Goal: Task Accomplishment & Management: Use online tool/utility

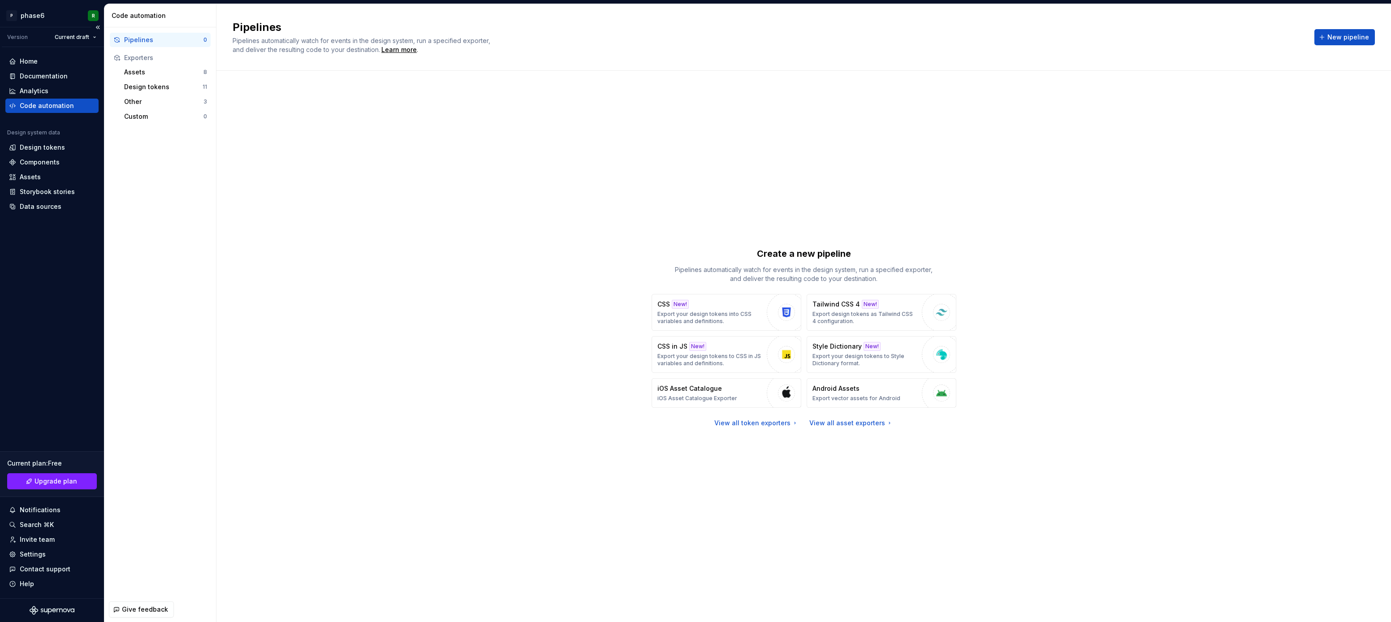
click at [43, 106] on div "Code automation" at bounding box center [47, 105] width 54 height 9
click at [143, 60] on div "Exporters" at bounding box center [165, 57] width 83 height 9
click at [378, 237] on div "Create a new pipeline Pipelines automatically watch for events in the design sy…" at bounding box center [804, 337] width 1142 height 501
click at [43, 149] on div "Design tokens" at bounding box center [42, 147] width 45 height 9
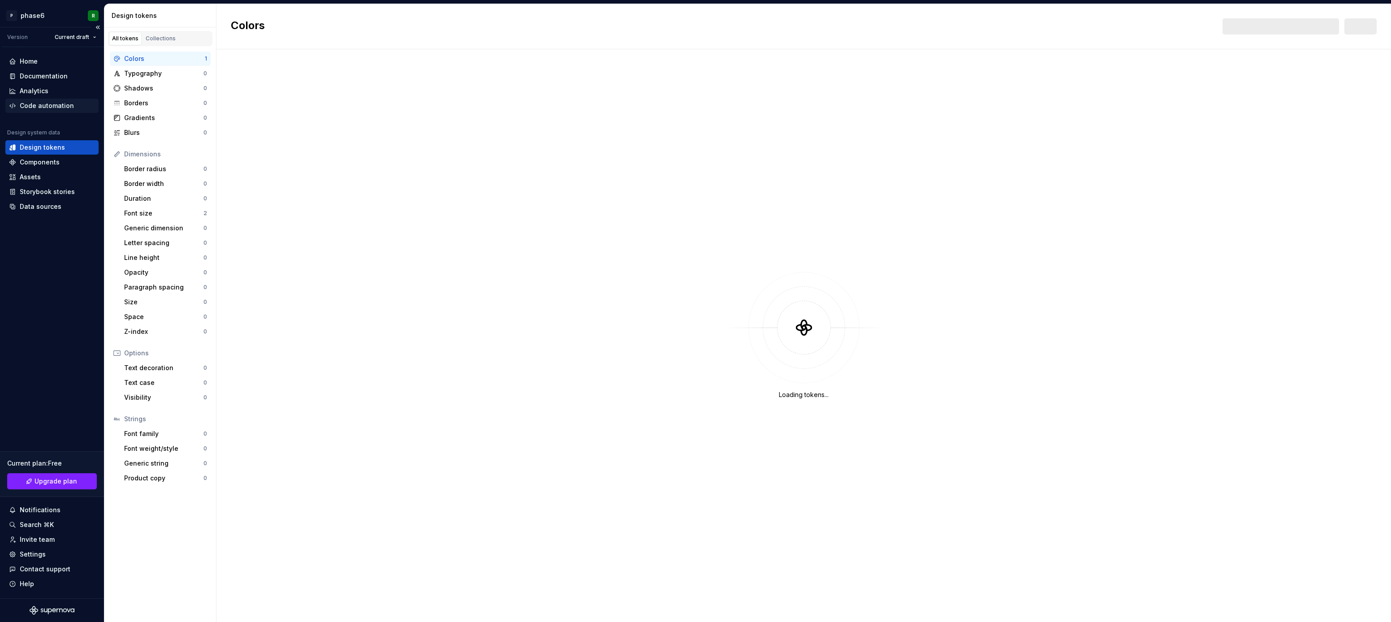
click at [43, 110] on div "Code automation" at bounding box center [47, 105] width 54 height 9
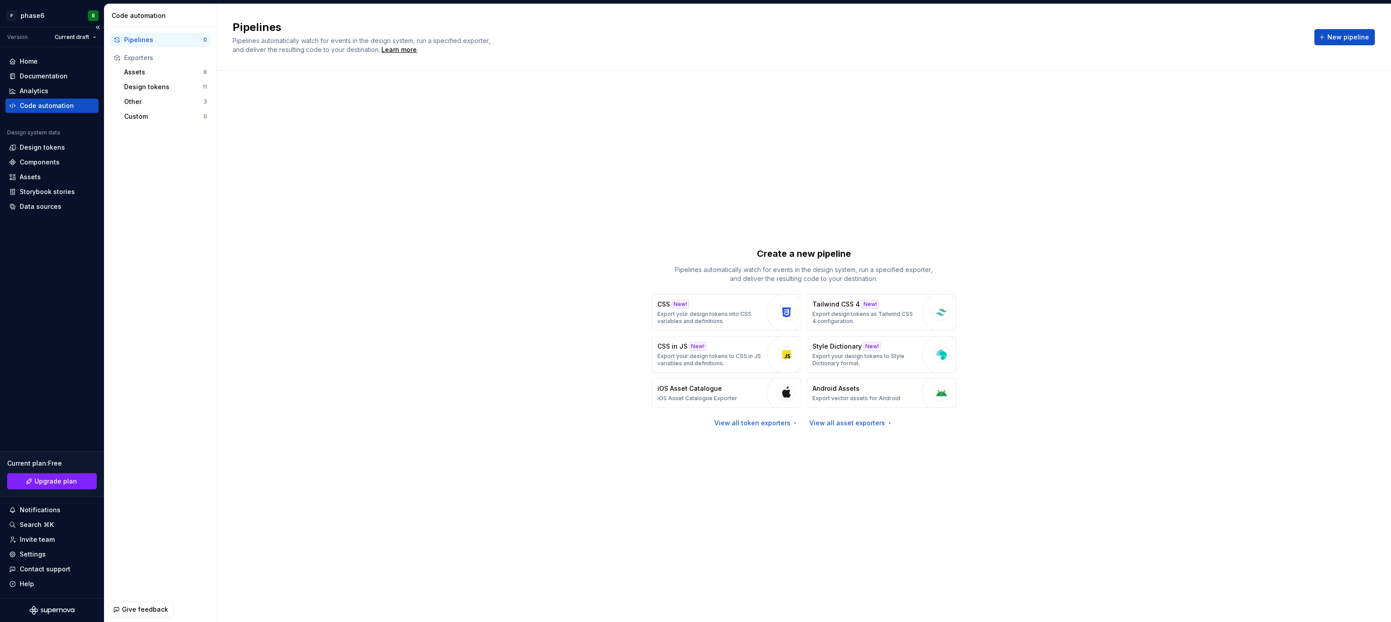
click at [56, 106] on div "Code automation" at bounding box center [47, 105] width 54 height 9
click at [139, 98] on div "Other" at bounding box center [163, 101] width 79 height 9
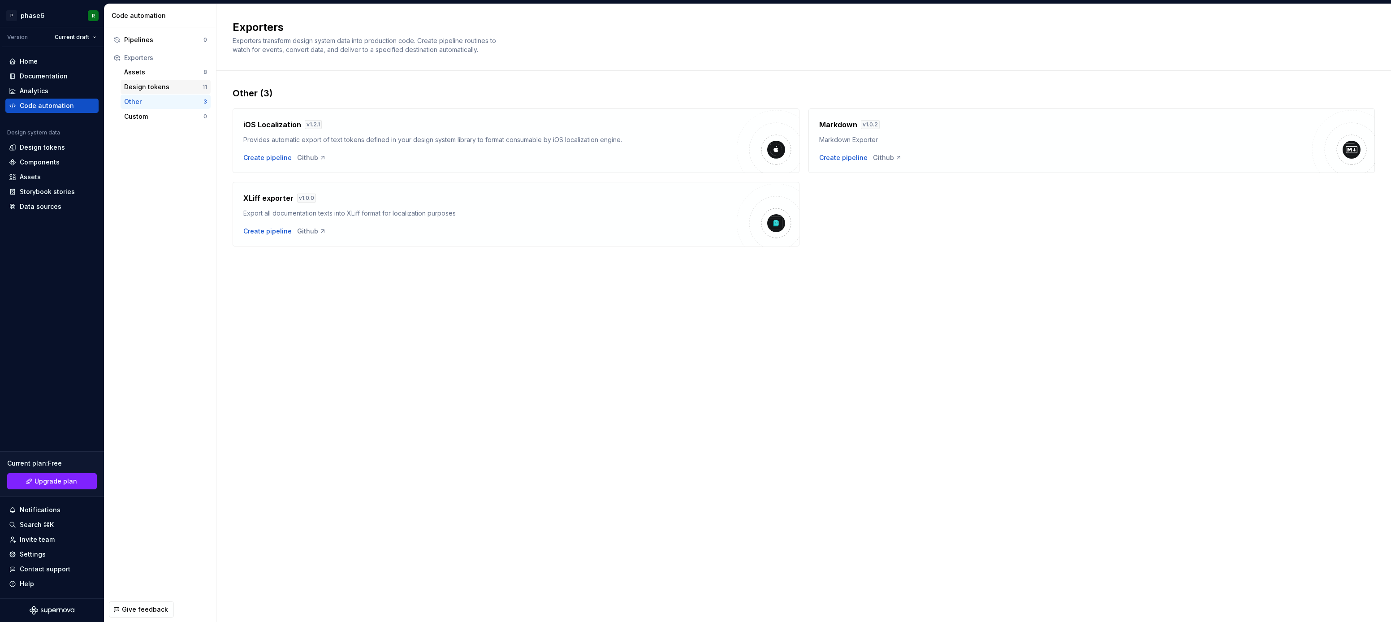
click at [143, 90] on div "Design tokens" at bounding box center [163, 86] width 78 height 9
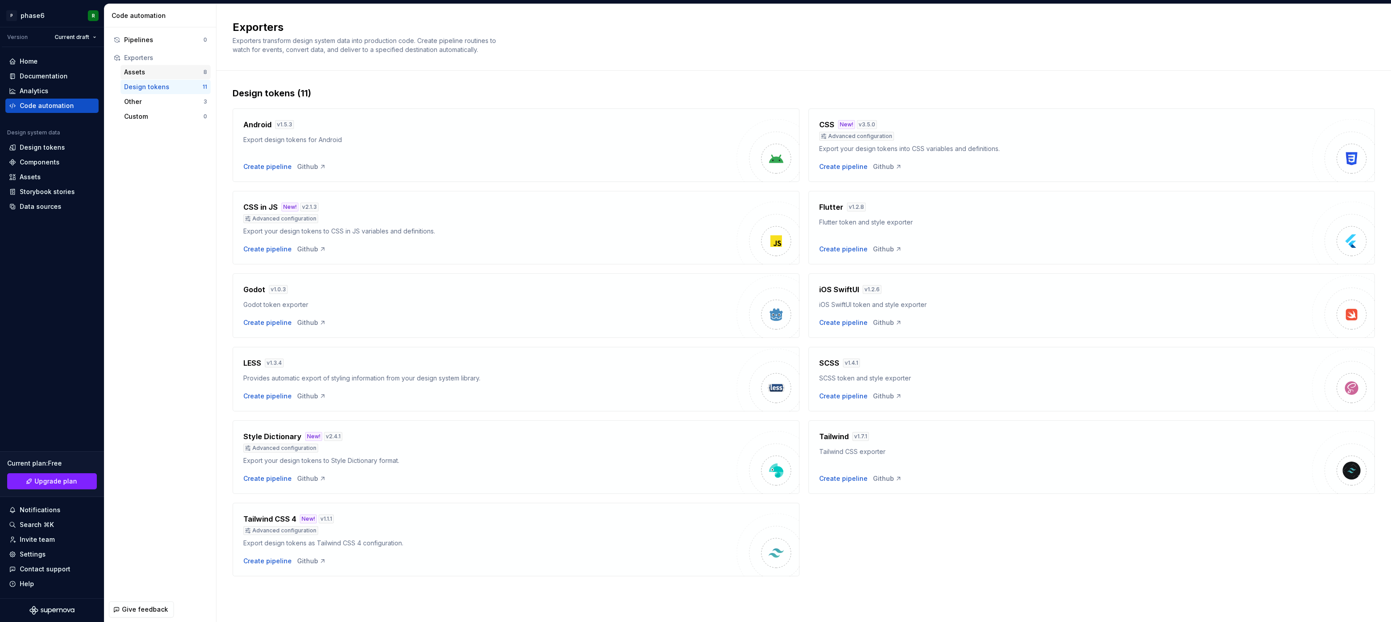
click at [144, 72] on div "Assets" at bounding box center [163, 72] width 79 height 9
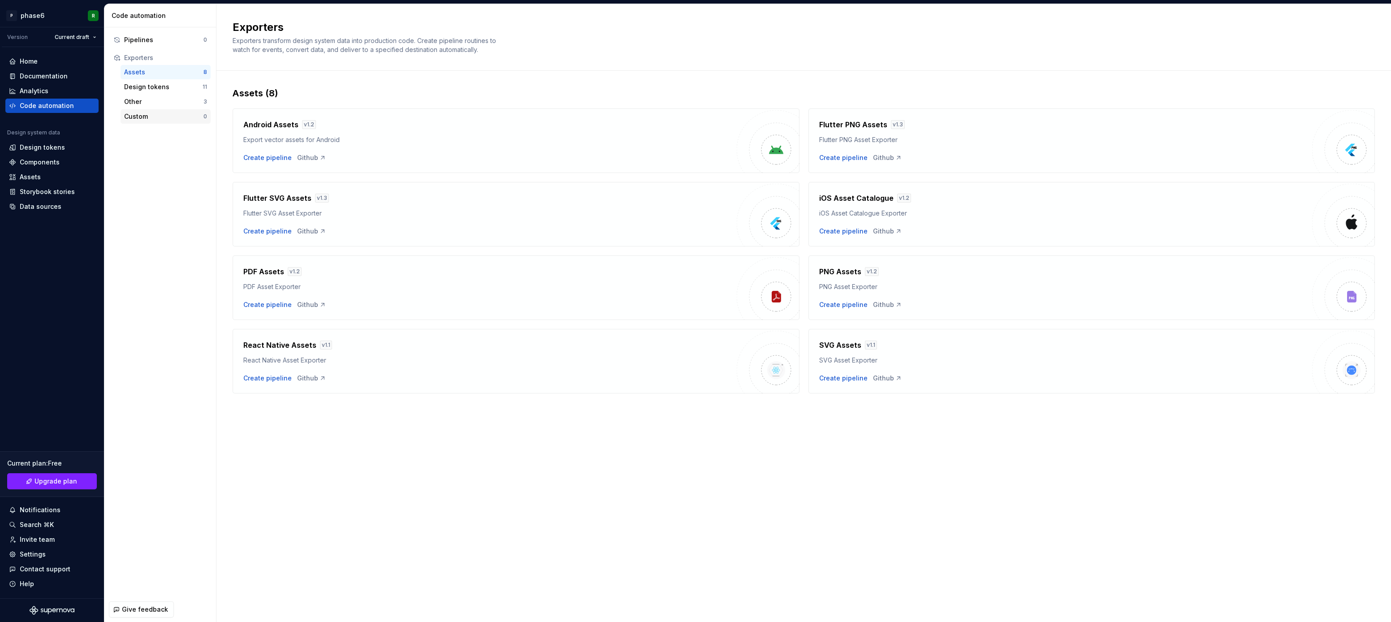
click at [141, 119] on div "Custom" at bounding box center [163, 116] width 79 height 9
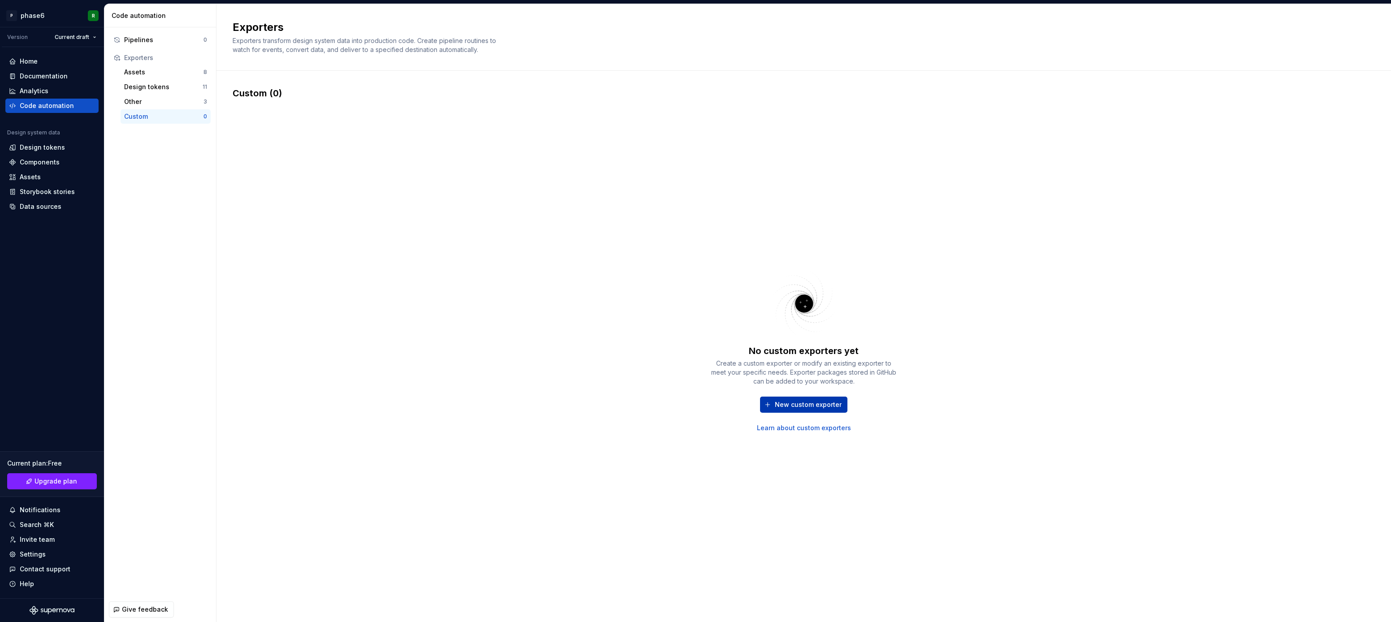
click at [822, 404] on span "New custom exporter" at bounding box center [808, 404] width 67 height 9
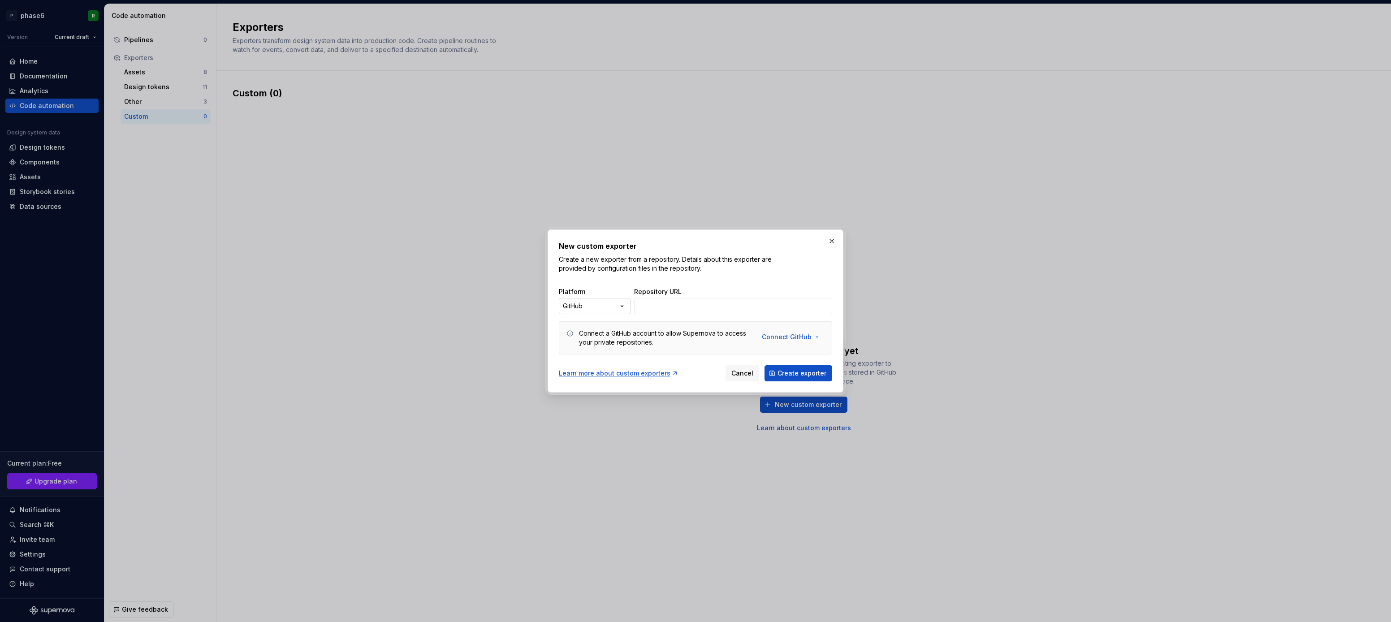
click at [616, 303] on div "New custom exporter Create a new exporter from a repository. Details about this…" at bounding box center [695, 311] width 1391 height 622
select select "******"
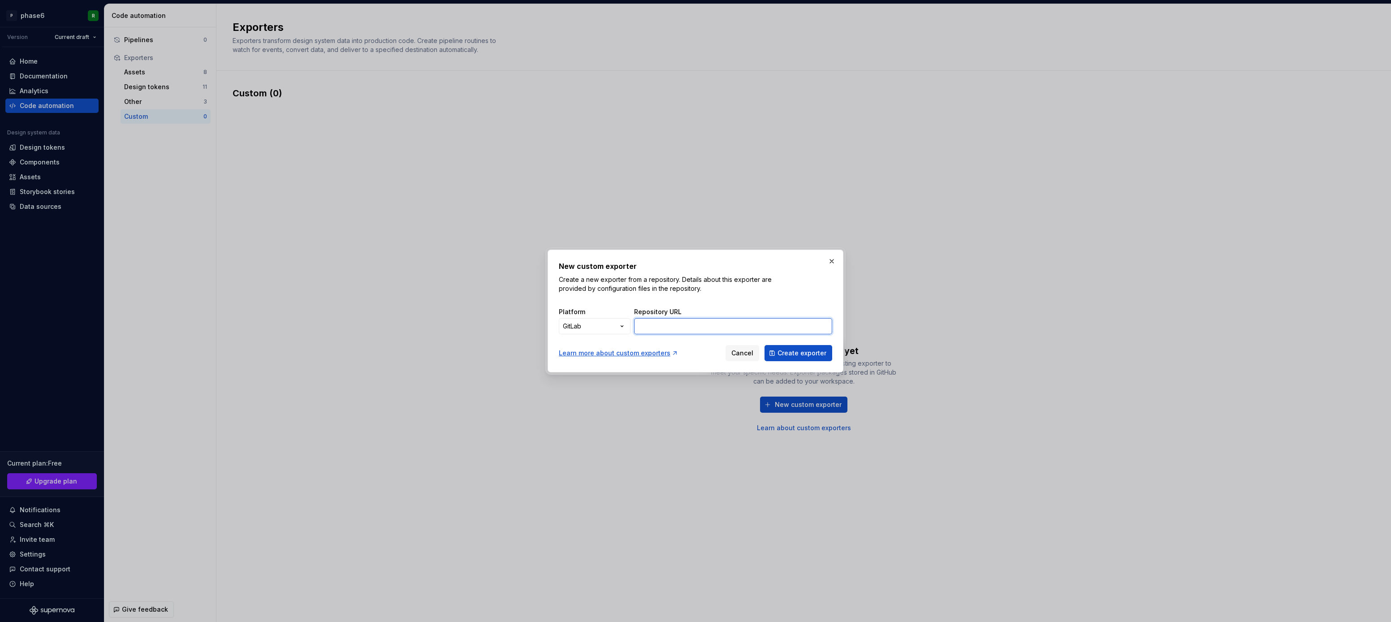
click at [663, 328] on input "Repository URL" at bounding box center [733, 326] width 198 height 16
paste input "[URL][DOMAIN_NAME][DOMAIN_NAME][DOMAIN_NAME]"
type input "[URL][DOMAIN_NAME][DOMAIN_NAME][DOMAIN_NAME]"
click at [797, 353] on span "Create exporter" at bounding box center [801, 353] width 49 height 9
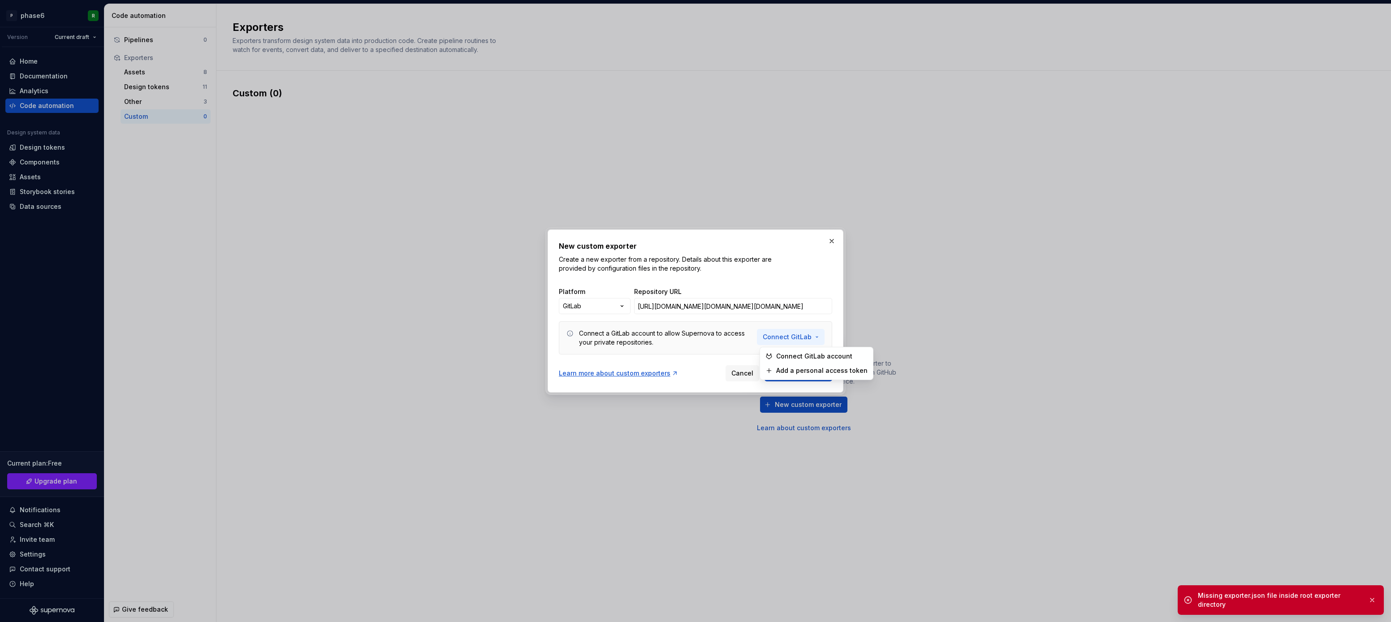
click at [801, 338] on span "Connect GitLab" at bounding box center [786, 336] width 49 height 9
click at [816, 356] on span "Connect GitLab account" at bounding box center [820, 356] width 91 height 9
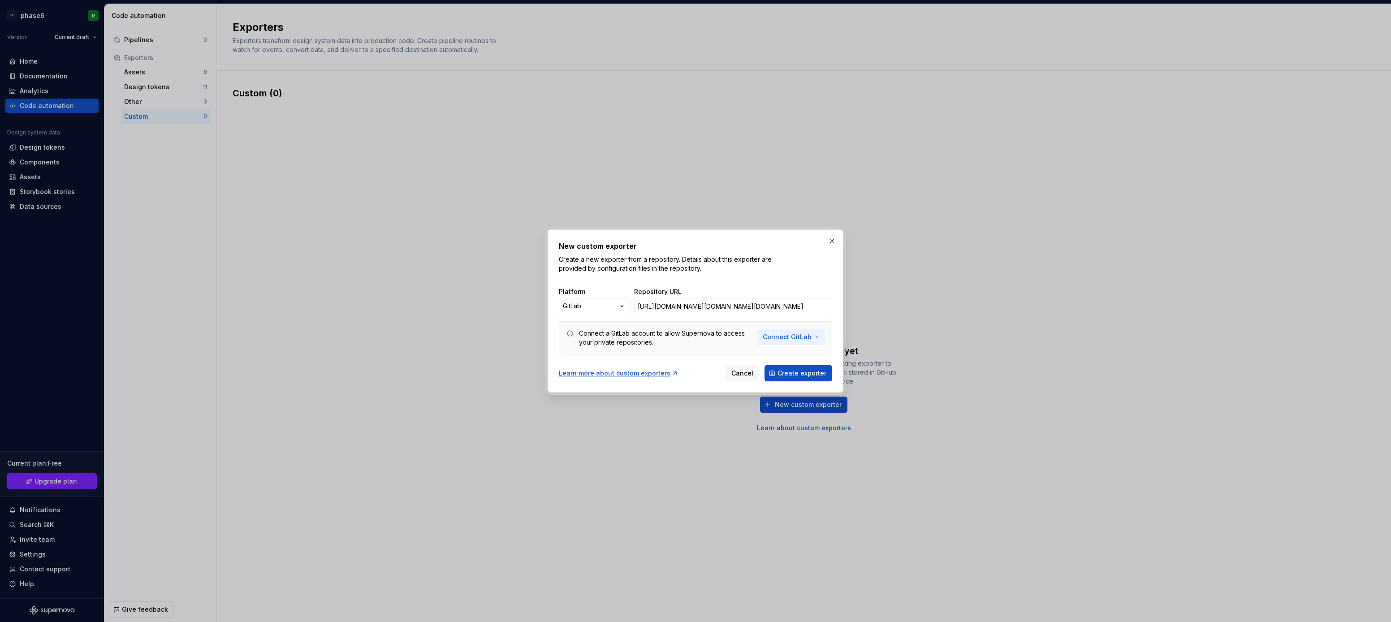
click at [0, 0] on div "New custom exporter Create a new exporter from a repository. Details about this…" at bounding box center [695, 311] width 1391 height 622
click at [788, 270] on div "New custom exporter Create a new exporter from a repository. Details about this…" at bounding box center [695, 257] width 273 height 32
click at [799, 371] on span "Create exporter" at bounding box center [801, 373] width 49 height 9
click at [818, 337] on button "Connect GitLab" at bounding box center [791, 337] width 68 height 16
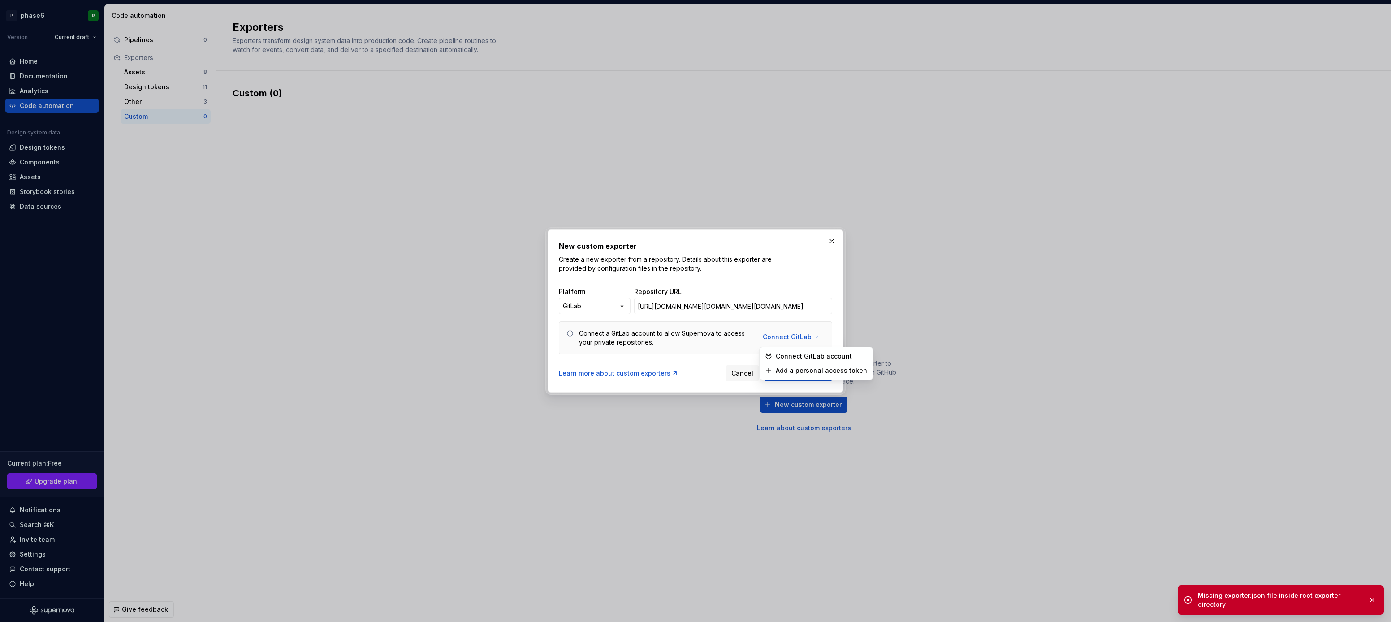
click at [798, 371] on span "Add a personal access token" at bounding box center [820, 370] width 91 height 9
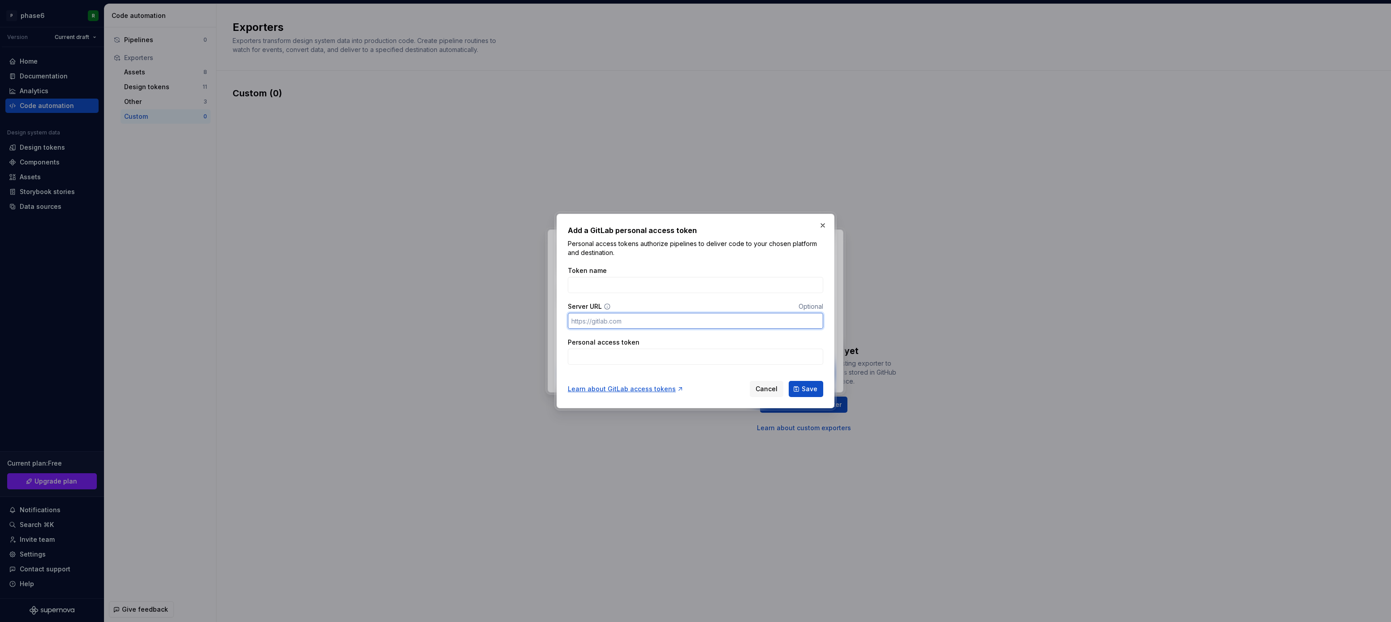
click at [628, 321] on input "Server URL" at bounding box center [695, 321] width 255 height 16
paste input "[URL][DOMAIN_NAME][DOMAIN_NAME][DOMAIN_NAME]"
type input "[URL][DOMAIN_NAME][DOMAIN_NAME][DOMAIN_NAME]"
click at [617, 284] on input "Token name" at bounding box center [695, 285] width 255 height 16
paste input "glpat-iyhQkZ1zH4lmdk9uRQG-K286MQp1Omk5Y2NoCw.01.1210k542p"
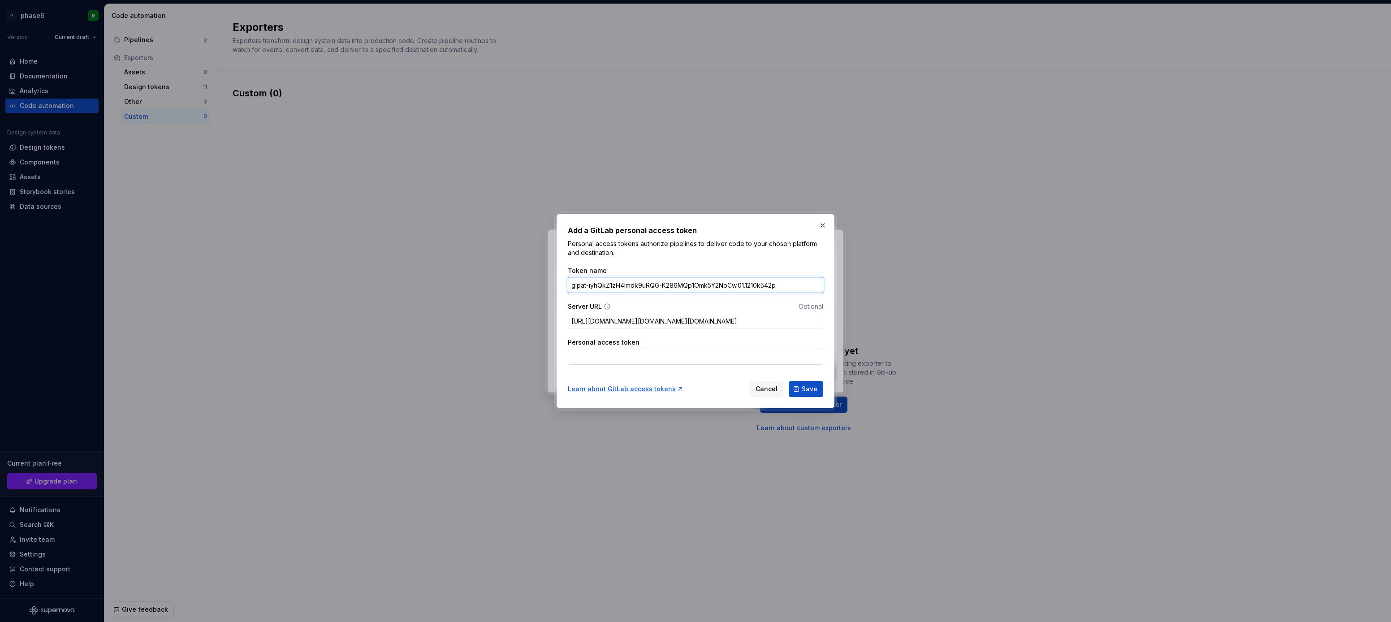
type input "glpat-iyhQkZ1zH4lmdk9uRQG-K286MQp1Omk5Y2NoCw.01.1210k542p"
click at [644, 351] on input "Personal access token" at bounding box center [695, 357] width 255 height 16
paste input "glpat-iyhQkZ1zH4lmdk9uRQG-K286MQp1Omk5Y2NoCw.01.1210k542p"
type input "glpat-iyhQkZ1zH4lmdk9uRQG-K286MQp1Omk5Y2NoCw.01.1210k542p"
click at [772, 286] on input "glpat-iyhQkZ1zH4lmdk9uRQG-K286MQp1Omk5Y2NoCw.01.1210k542p" at bounding box center [695, 285] width 255 height 16
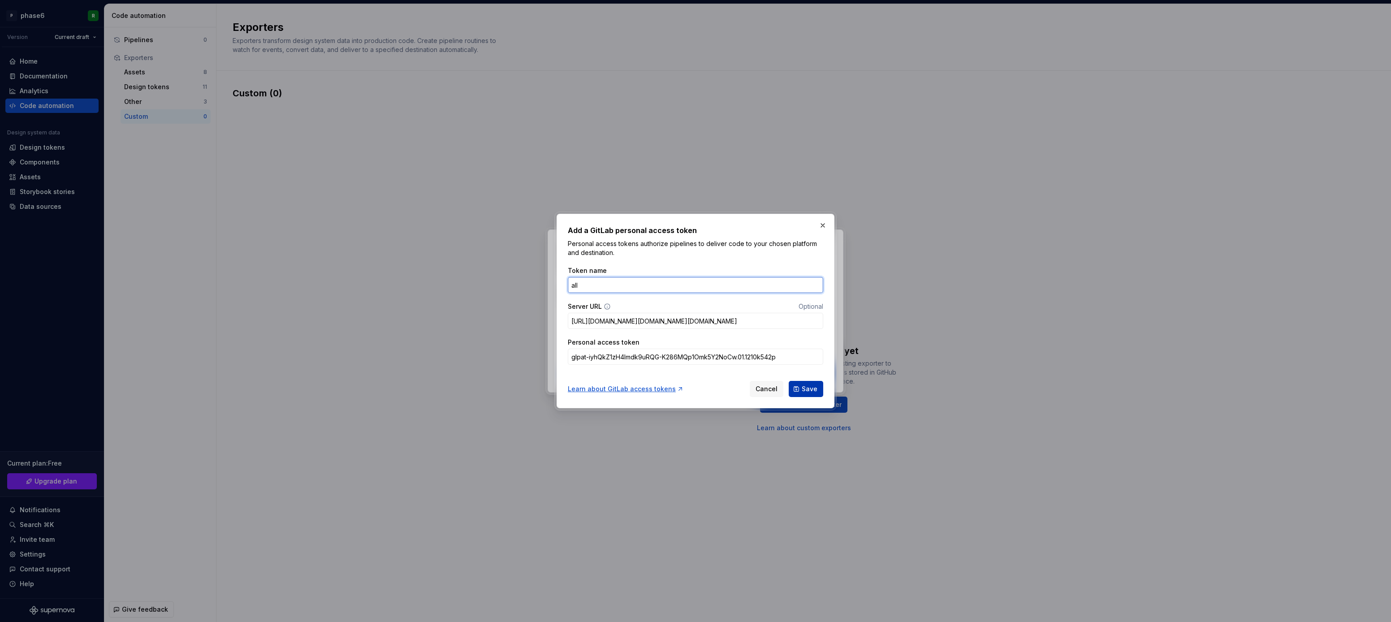
type input "all"
click at [807, 383] on button "Save" at bounding box center [805, 389] width 34 height 16
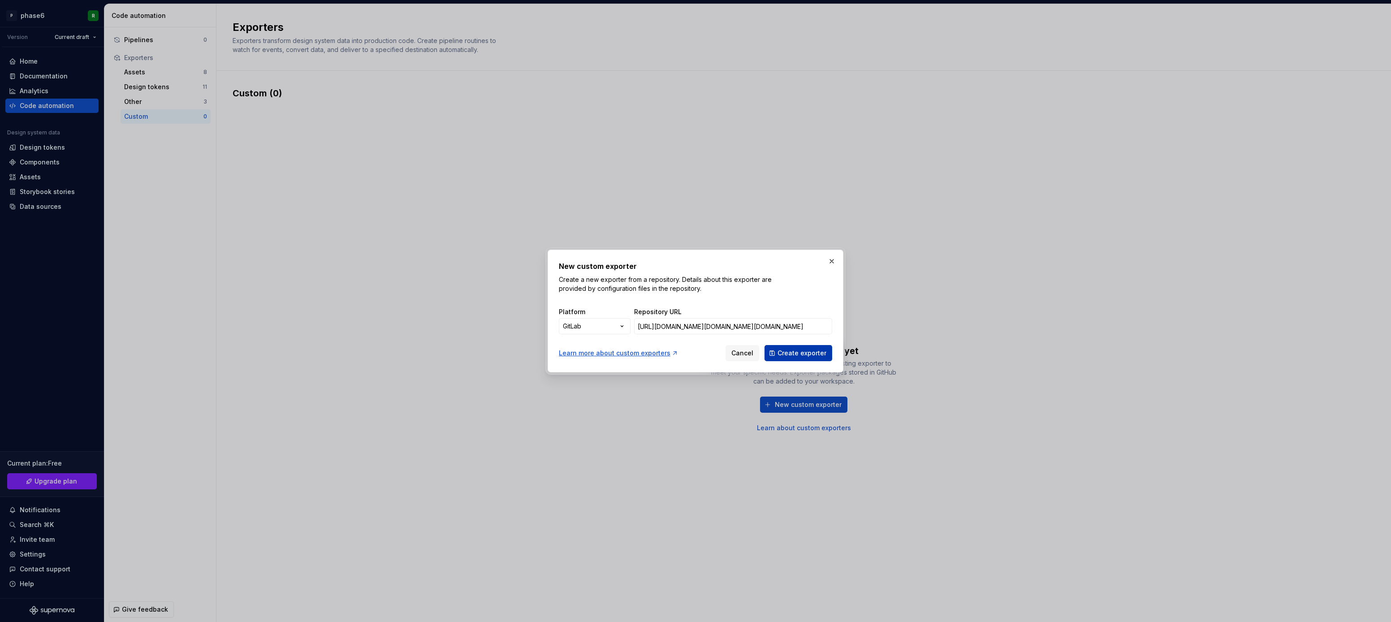
click at [790, 354] on span "Create exporter" at bounding box center [801, 353] width 49 height 9
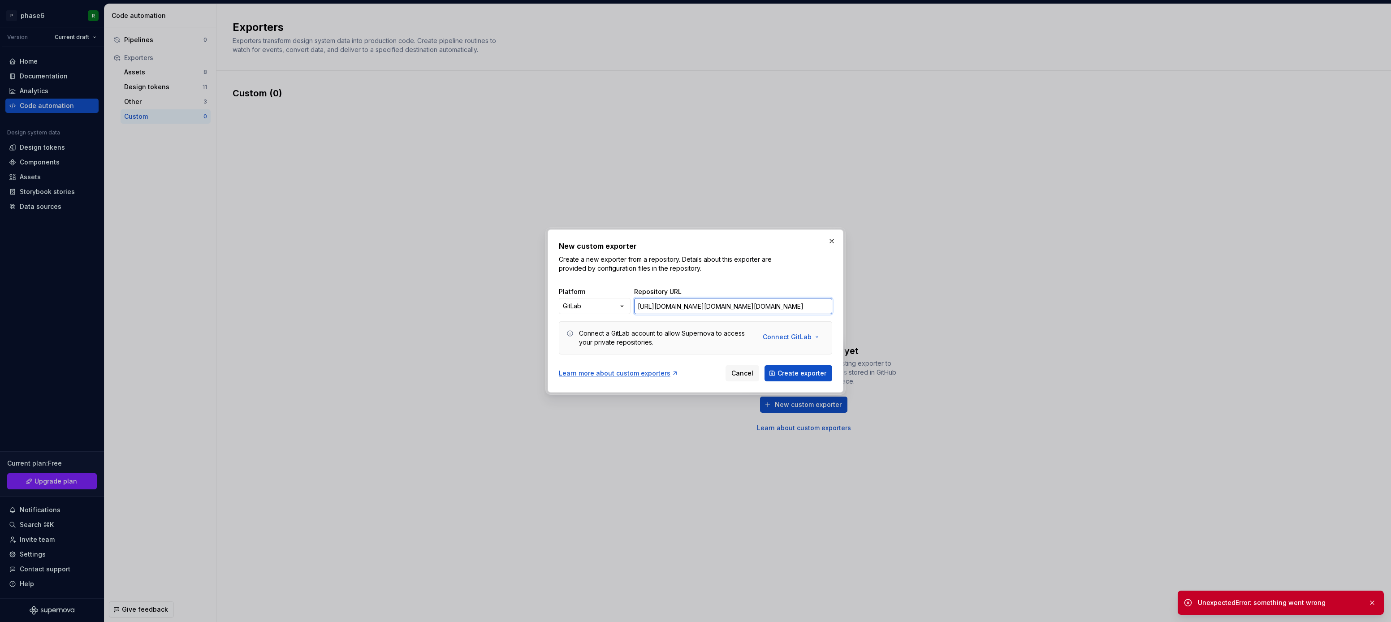
click at [782, 306] on input "[URL][DOMAIN_NAME][DOMAIN_NAME][DOMAIN_NAME]" at bounding box center [733, 306] width 198 height 16
click at [805, 374] on span "Create exporter" at bounding box center [801, 373] width 49 height 9
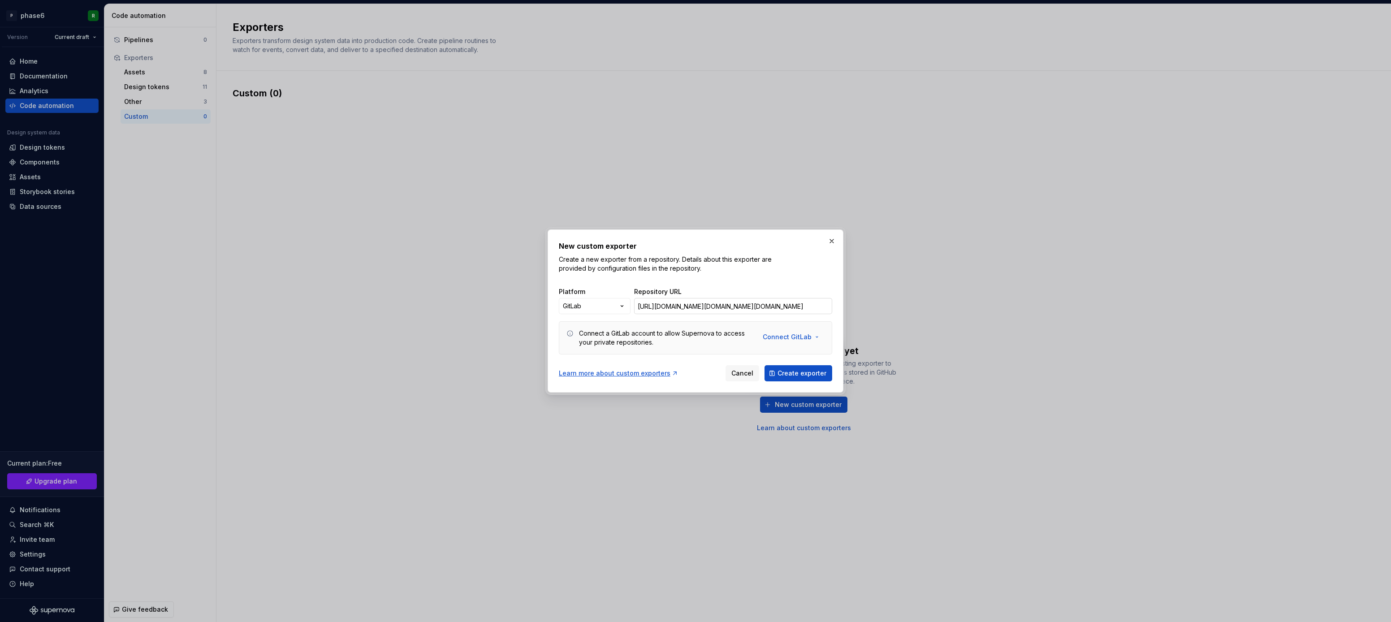
click at [733, 301] on input "[URL][DOMAIN_NAME][DOMAIN_NAME][DOMAIN_NAME]" at bounding box center [733, 306] width 198 height 16
paste input "/-/tree/main"
click at [795, 374] on span "Create exporter" at bounding box center [801, 373] width 49 height 9
click at [799, 372] on span "Create exporter" at bounding box center [801, 373] width 49 height 9
click at [1192, 606] on icon at bounding box center [1187, 602] width 9 height 9
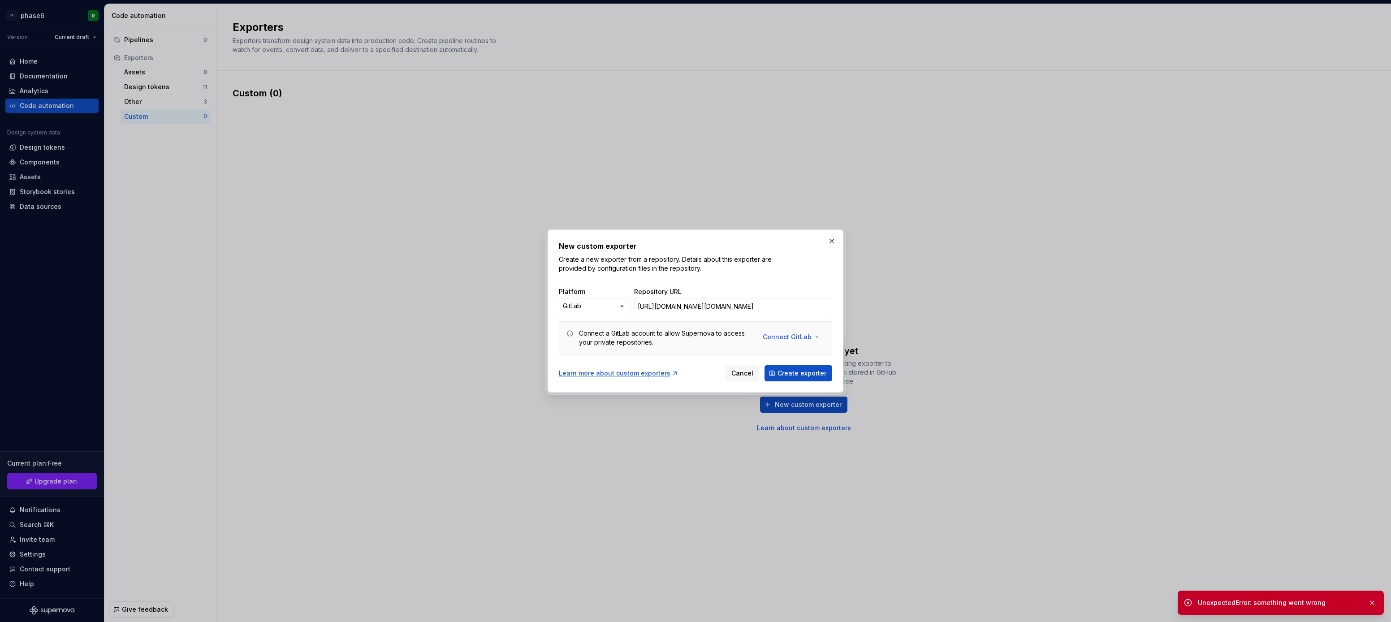
click at [1187, 600] on icon at bounding box center [1187, 602] width 9 height 9
click at [1249, 600] on div "UnexpectedError: something went wrong" at bounding box center [1278, 602] width 163 height 9
click at [1372, 603] on button "button" at bounding box center [1372, 602] width 12 height 13
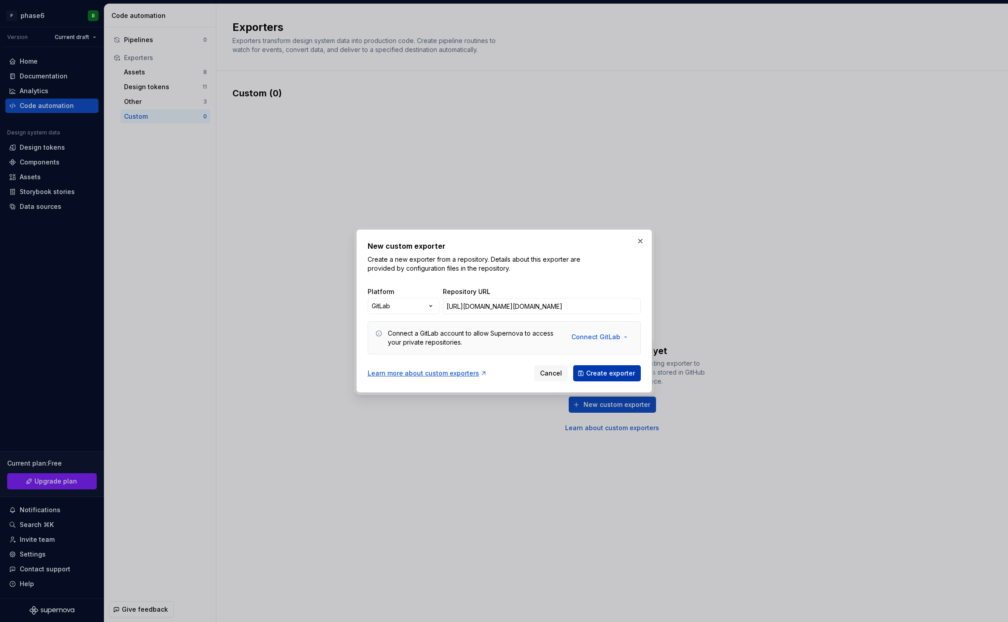
click at [618, 375] on span "Create exporter" at bounding box center [610, 373] width 49 height 9
drag, startPoint x: 574, startPoint y: 306, endPoint x: 609, endPoint y: 306, distance: 34.5
click at [609, 306] on input "[URL][DOMAIN_NAME][DOMAIN_NAME]" at bounding box center [542, 306] width 198 height 16
click at [573, 365] on button "Create exporter" at bounding box center [607, 373] width 68 height 16
click at [508, 302] on input "[URL][DOMAIN_NAME][DOMAIN_NAME]" at bounding box center [542, 306] width 198 height 16
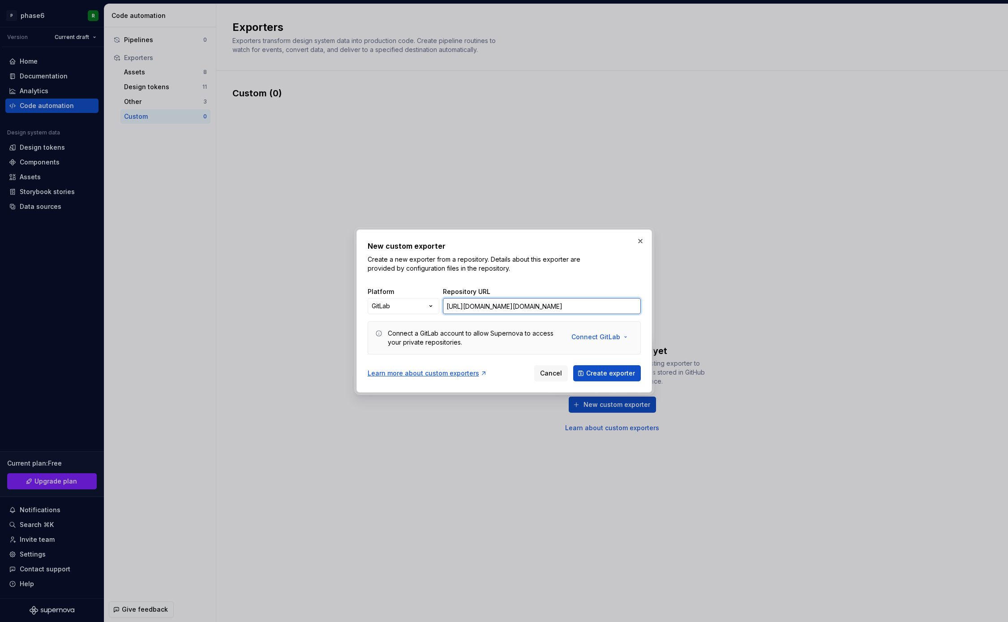
paste input "-/tree/main/exporter?ref_type=heads"
click at [607, 372] on span "Create exporter" at bounding box center [610, 373] width 49 height 9
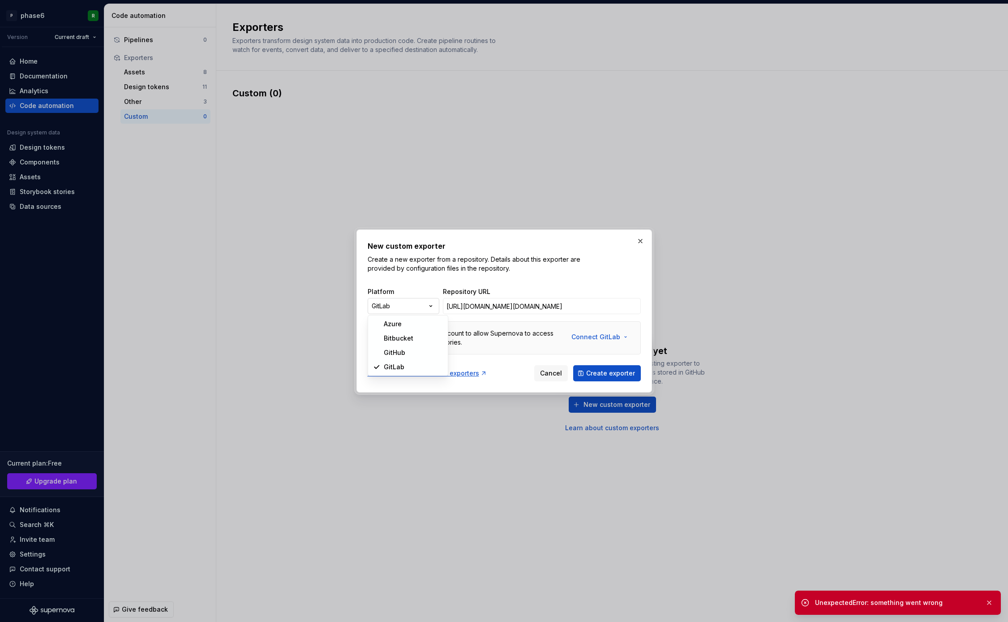
click at [431, 306] on div "New custom exporter Create a new exporter from a repository. Details about this…" at bounding box center [504, 311] width 1008 height 622
click at [535, 262] on div "New custom exporter Create a new exporter from a repository. Details about this…" at bounding box center [504, 311] width 1008 height 622
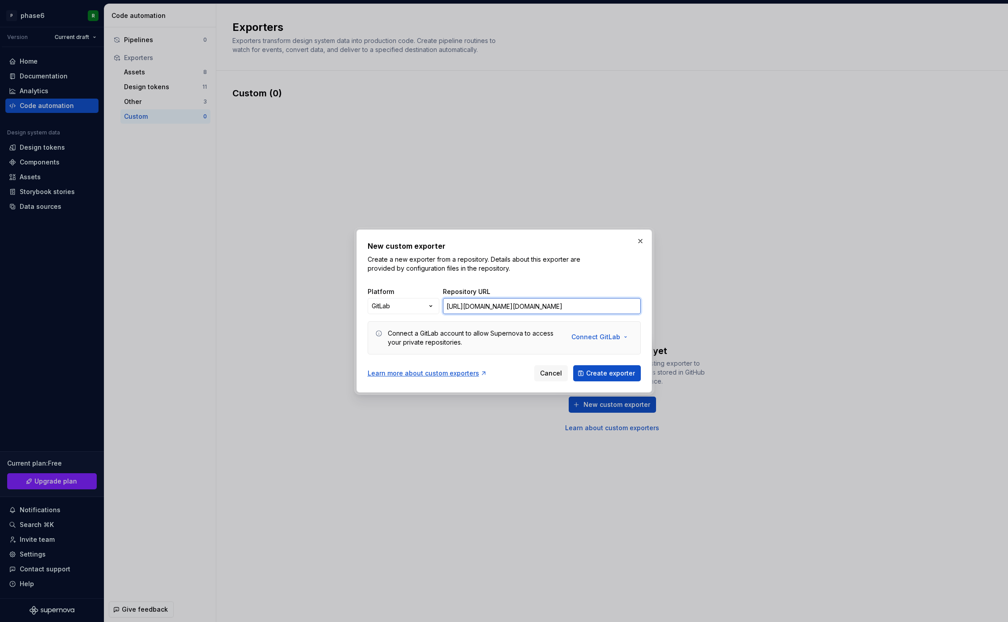
click at [575, 306] on input "[URL][DOMAIN_NAME][DOMAIN_NAME]" at bounding box center [542, 306] width 198 height 16
click at [573, 365] on button "Create exporter" at bounding box center [607, 373] width 68 height 16
click at [612, 306] on input "[URL][DOMAIN_NAME][DOMAIN_NAME]" at bounding box center [542, 306] width 198 height 16
paste input ".git"
click at [573, 365] on button "Create exporter" at bounding box center [607, 373] width 68 height 16
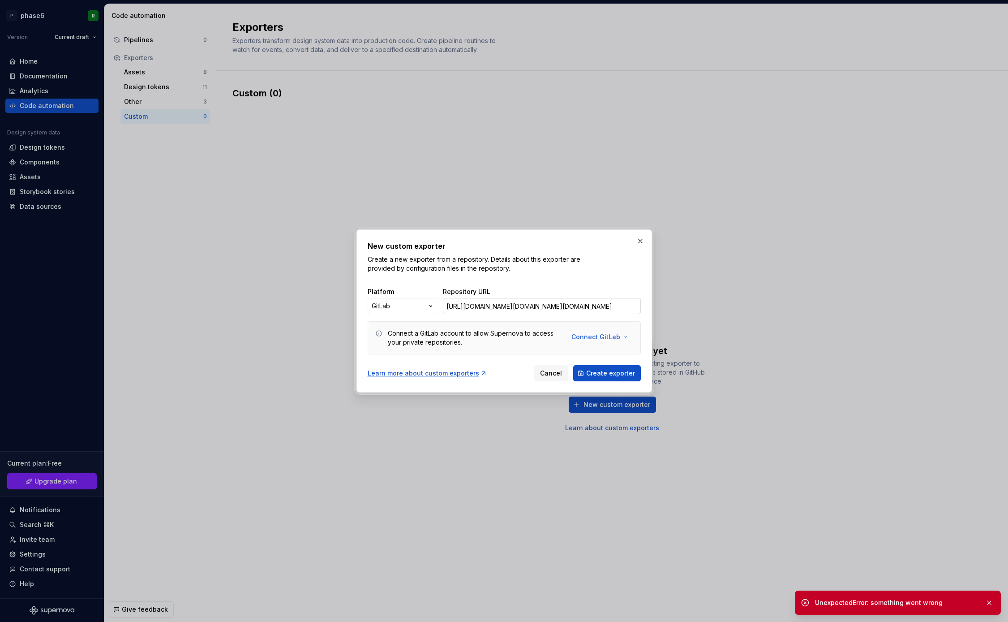
click at [596, 310] on input "[URL][DOMAIN_NAME][DOMAIN_NAME][DOMAIN_NAME]" at bounding box center [542, 306] width 198 height 16
click at [573, 365] on button "Create exporter" at bounding box center [607, 373] width 68 height 16
click at [452, 355] on div "New custom exporter Create a new exporter from a repository. Details about this…" at bounding box center [504, 311] width 273 height 141
click at [452, 374] on div "Learn more about custom exporters" at bounding box center [428, 373] width 120 height 9
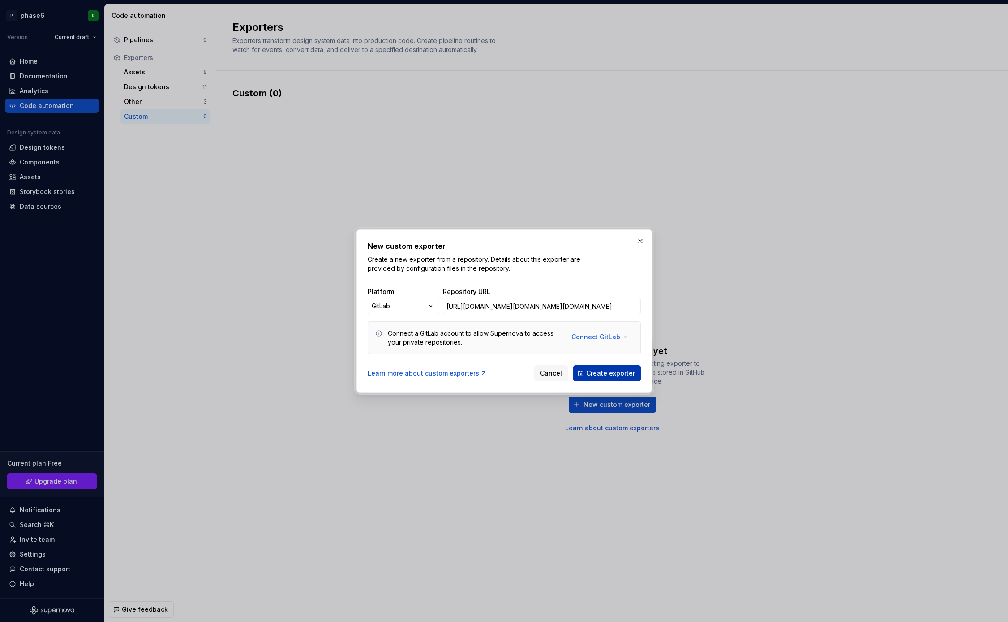
click at [605, 373] on span "Create exporter" at bounding box center [610, 373] width 49 height 9
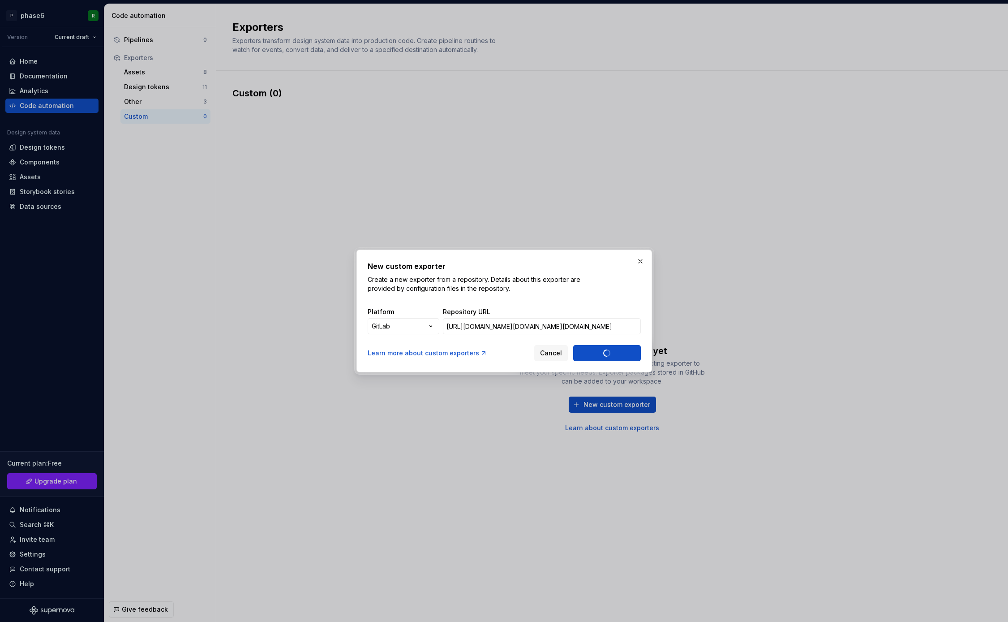
click at [577, 287] on p "Create a new exporter from a repository. Details about this exporter are provid…" at bounding box center [475, 284] width 215 height 18
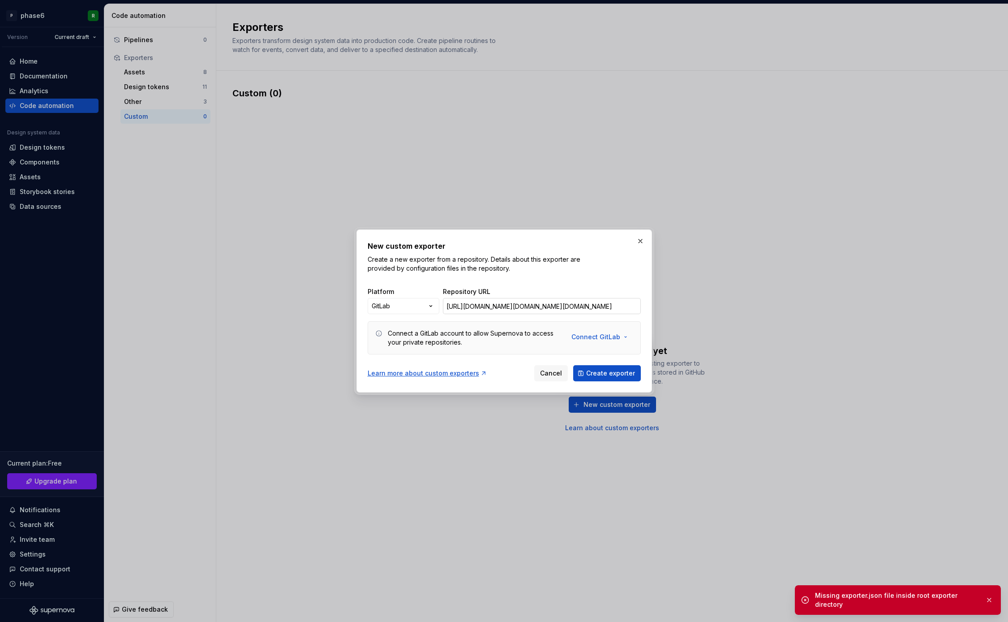
click at [593, 309] on input "[URL][DOMAIN_NAME][DOMAIN_NAME][DOMAIN_NAME]" at bounding box center [542, 306] width 198 height 16
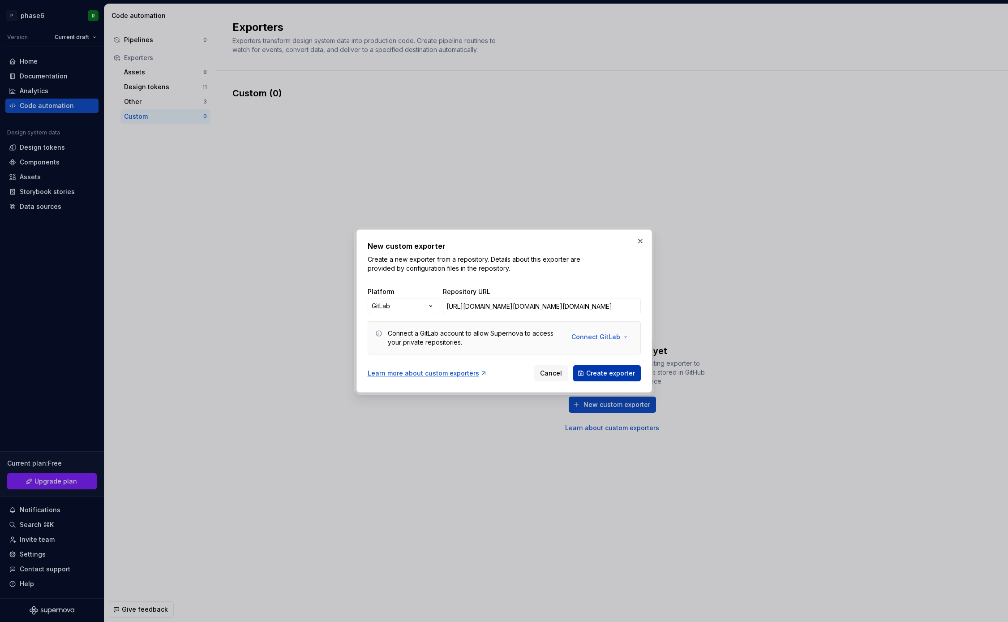
click at [615, 373] on span "Create exporter" at bounding box center [610, 373] width 49 height 9
click at [615, 305] on input "[URL][DOMAIN_NAME][DOMAIN_NAME][DOMAIN_NAME]" at bounding box center [542, 306] width 198 height 16
click at [618, 373] on span "Create exporter" at bounding box center [610, 373] width 49 height 9
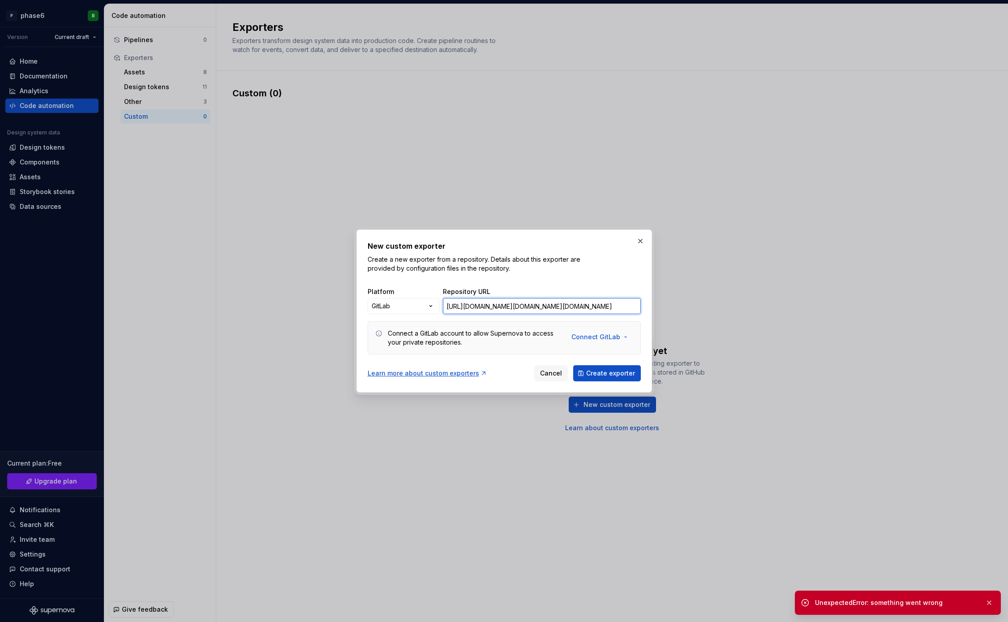
click at [616, 307] on input "[URL][DOMAIN_NAME][DOMAIN_NAME][DOMAIN_NAME]" at bounding box center [542, 306] width 198 height 16
type input "[URL][DOMAIN_NAME][DOMAIN_NAME][DOMAIN_NAME]"
click at [573, 365] on button "Create exporter" at bounding box center [607, 373] width 68 height 16
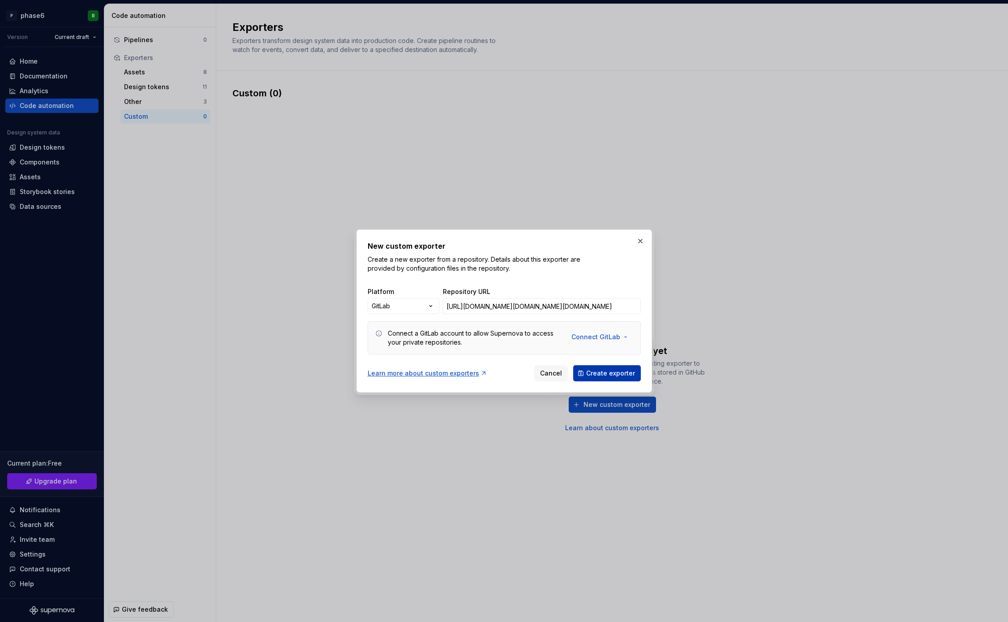
click at [616, 374] on span "Create exporter" at bounding box center [610, 373] width 49 height 9
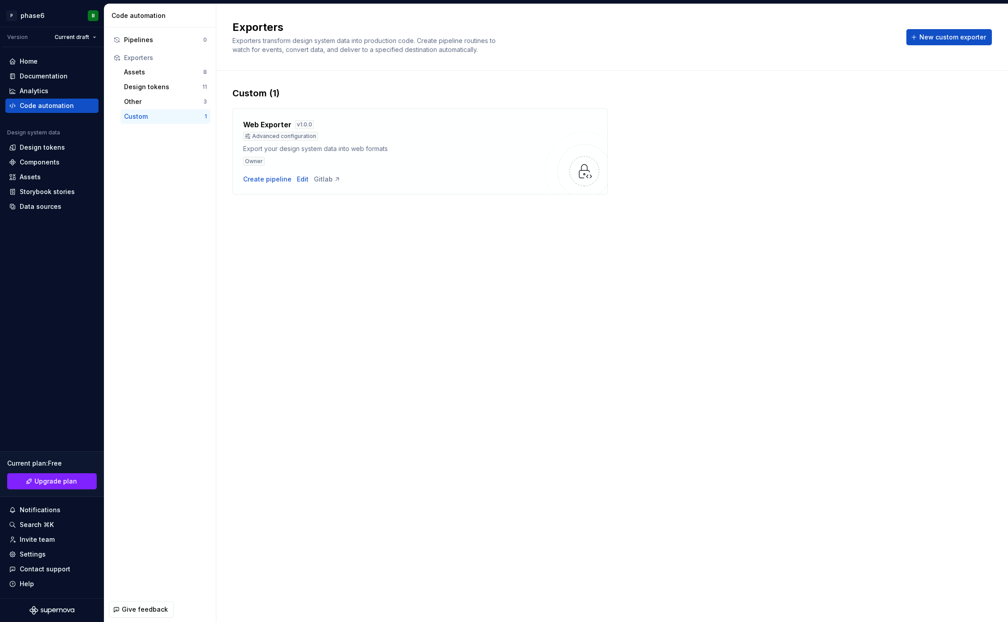
click at [408, 314] on div "Exporters Exporters transform design system data into production code. Create p…" at bounding box center [612, 313] width 792 height 618
click at [458, 290] on div "Exporters Exporters transform design system data into production code. Create p…" at bounding box center [612, 313] width 792 height 618
click at [430, 277] on div "Exporters Exporters transform design system data into production code. Create p…" at bounding box center [612, 313] width 792 height 618
click at [299, 180] on div "Edit" at bounding box center [303, 179] width 12 height 9
click at [268, 181] on div "Create pipeline" at bounding box center [267, 179] width 48 height 9
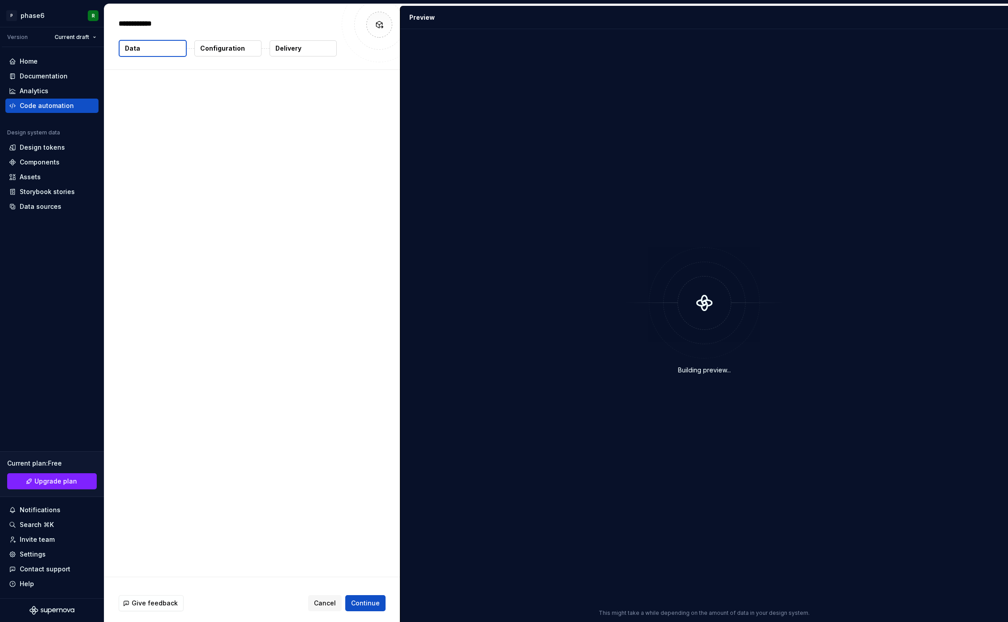
type textarea "*"
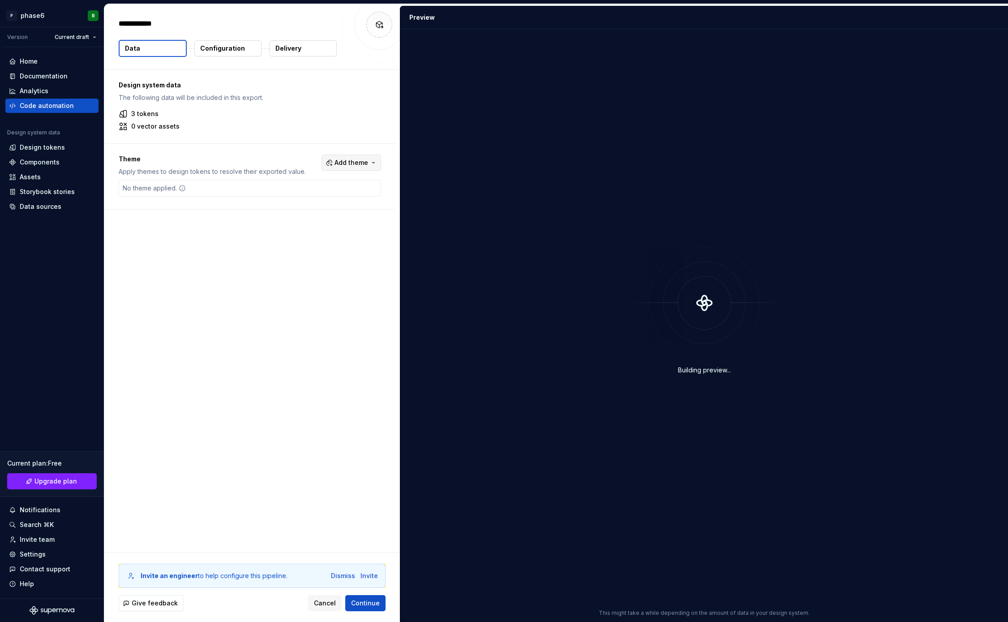
click at [368, 162] on span "Add theme" at bounding box center [352, 162] width 34 height 9
click at [239, 292] on html "P phase6 R Version Current draft Home Documentation Analytics Code automation D…" at bounding box center [504, 311] width 1008 height 622
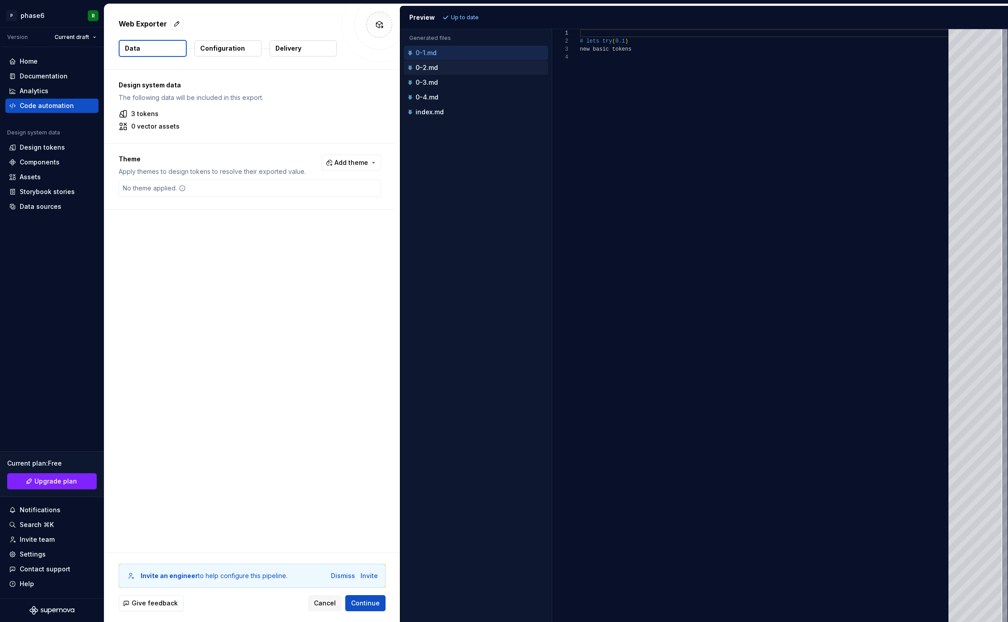
click at [432, 68] on p "0-2.md" at bounding box center [427, 67] width 22 height 7
click at [433, 86] on div "0-3.md" at bounding box center [477, 82] width 142 height 9
click at [432, 99] on p "0-4.md" at bounding box center [427, 97] width 23 height 7
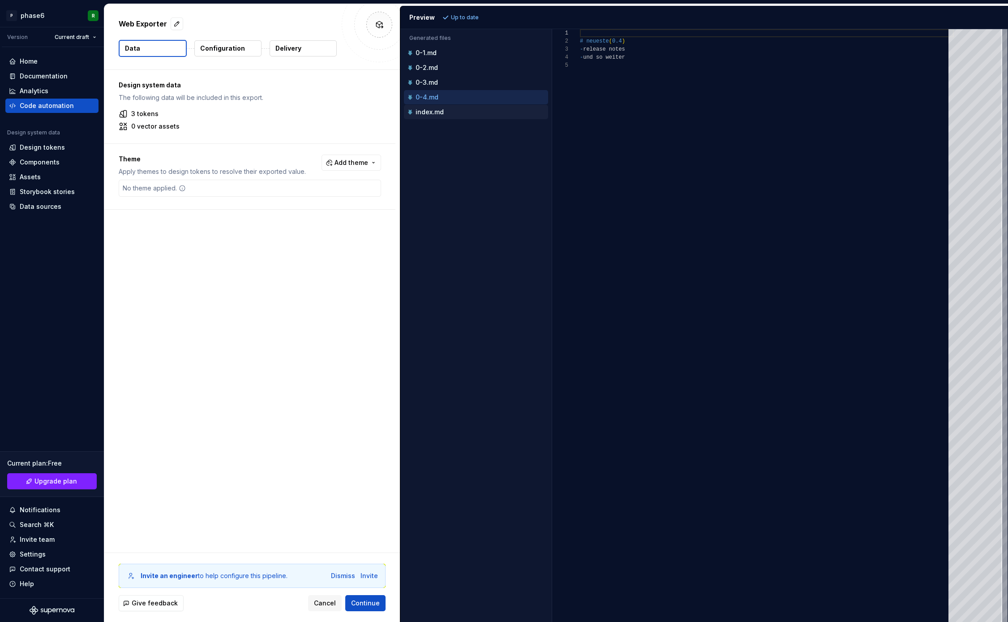
click at [432, 114] on p "index.md" at bounding box center [430, 111] width 28 height 7
type textarea "**********"
click at [429, 60] on div "0-1.md" at bounding box center [476, 53] width 144 height 14
click at [443, 171] on div "Accessibility guide for tree . Navigate the tree with the arrow keys. Common tr…" at bounding box center [476, 332] width 151 height 578
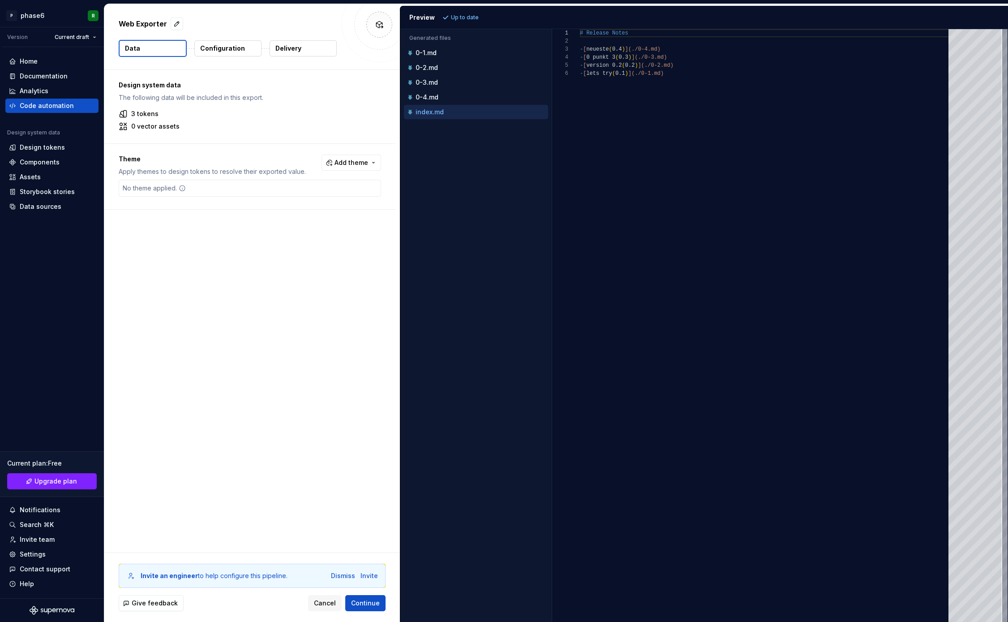
click at [221, 49] on p "Configuration" at bounding box center [222, 48] width 45 height 9
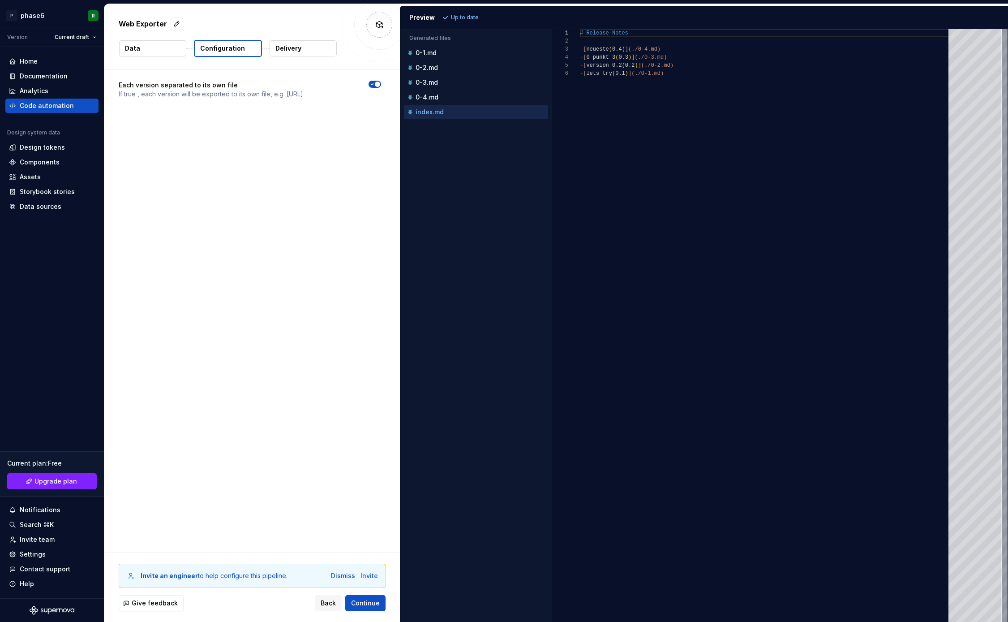
click at [376, 84] on icon "button" at bounding box center [372, 84] width 7 height 5
click at [460, 19] on span "Refresh preview" at bounding box center [474, 17] width 45 height 7
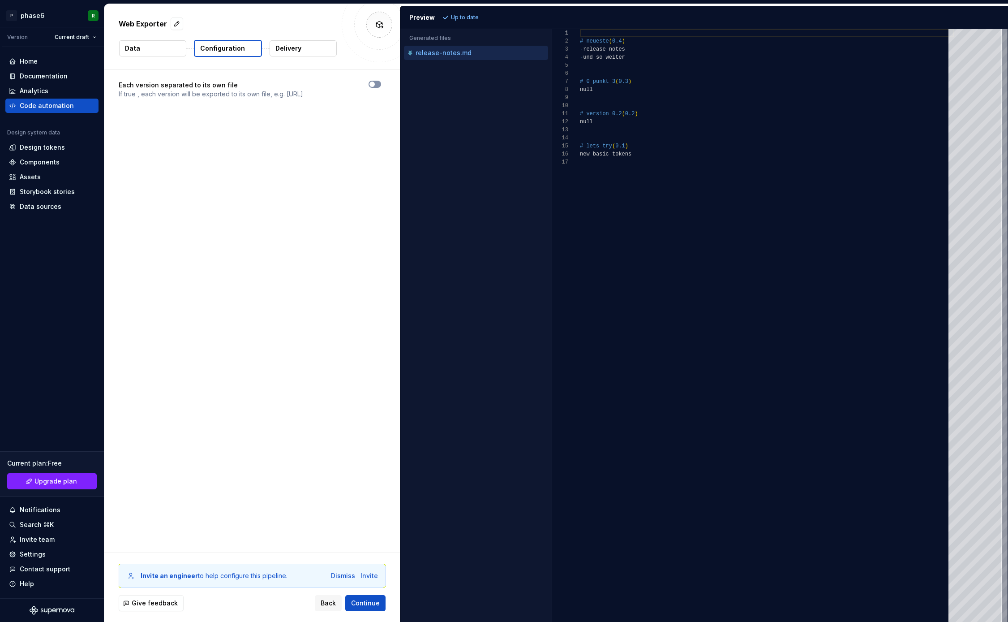
click at [375, 82] on span "button" at bounding box center [372, 84] width 5 height 5
click at [293, 50] on p "Delivery" at bounding box center [289, 48] width 26 height 9
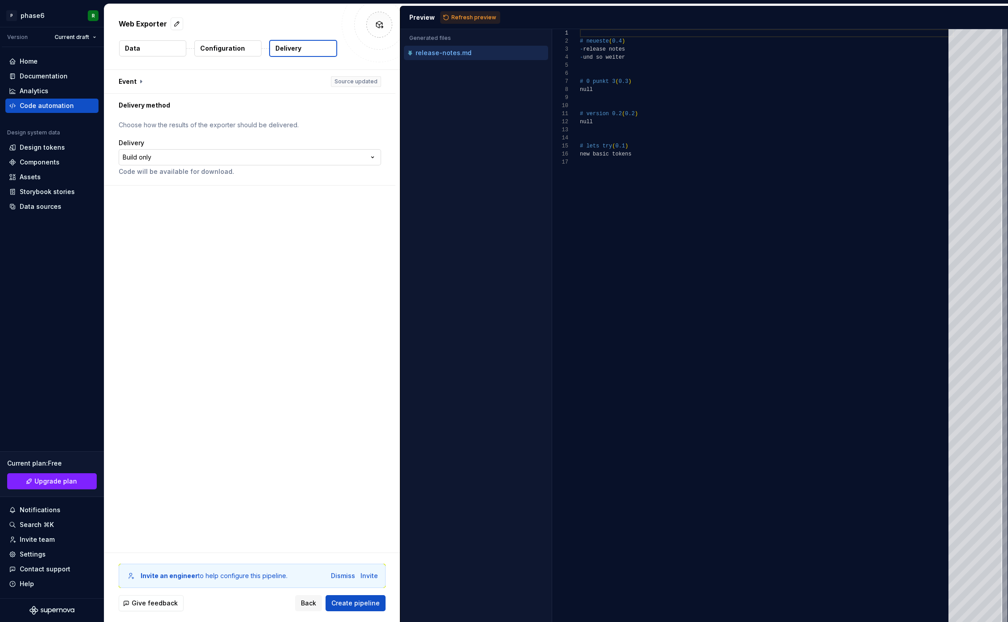
click at [379, 157] on html "**********" at bounding box center [504, 311] width 1008 height 622
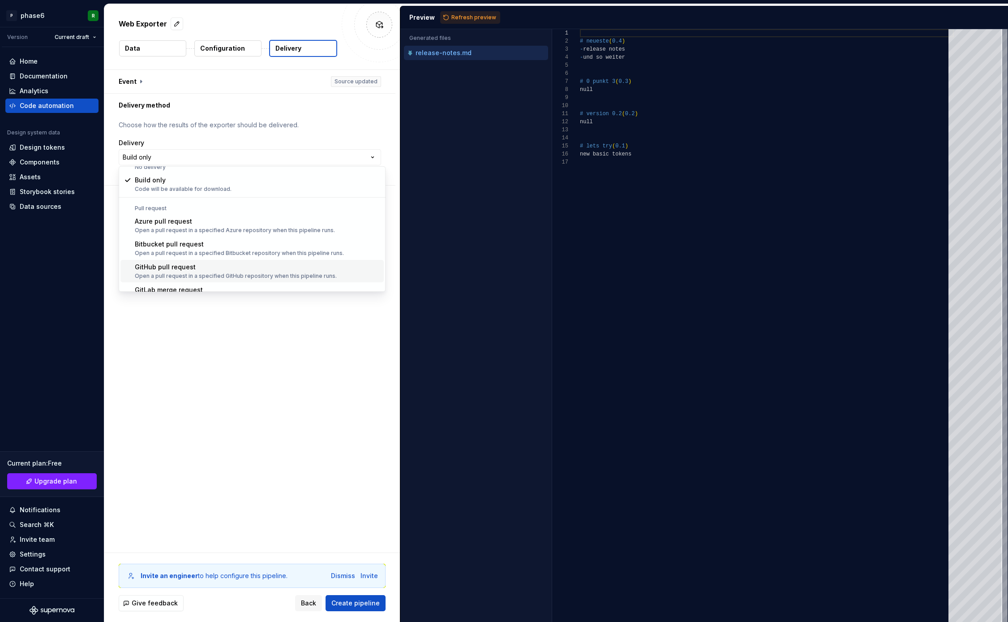
scroll to position [25, 0]
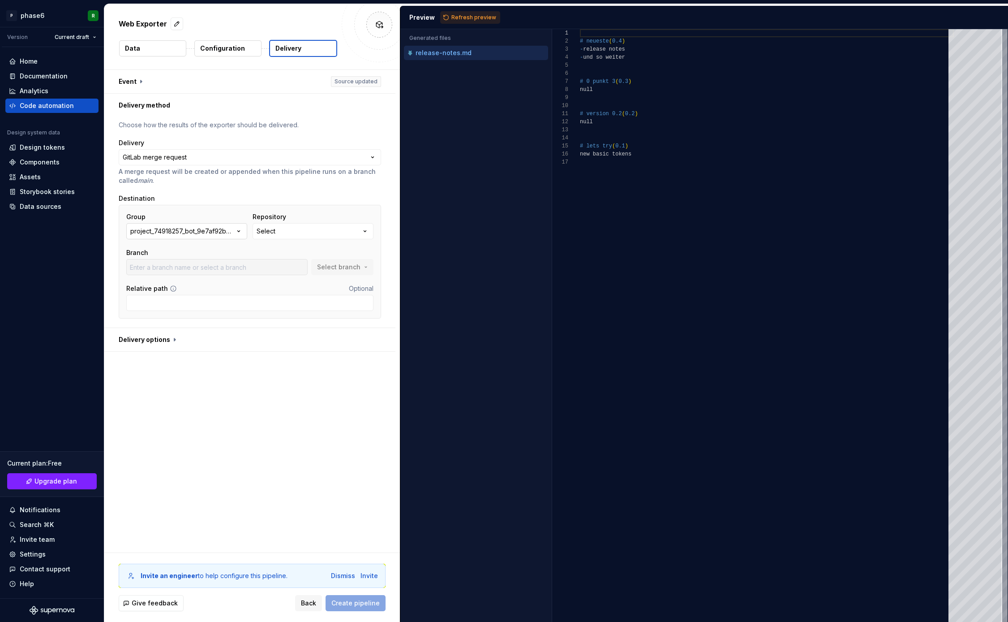
click at [237, 234] on icon "button" at bounding box center [238, 231] width 9 height 9
click at [181, 300] on div "[PERSON_NAME]" at bounding box center [198, 299] width 92 height 9
type input "main"
click at [319, 232] on button "designsystem" at bounding box center [313, 231] width 121 height 16
click at [214, 396] on div "**********" at bounding box center [252, 311] width 296 height 482
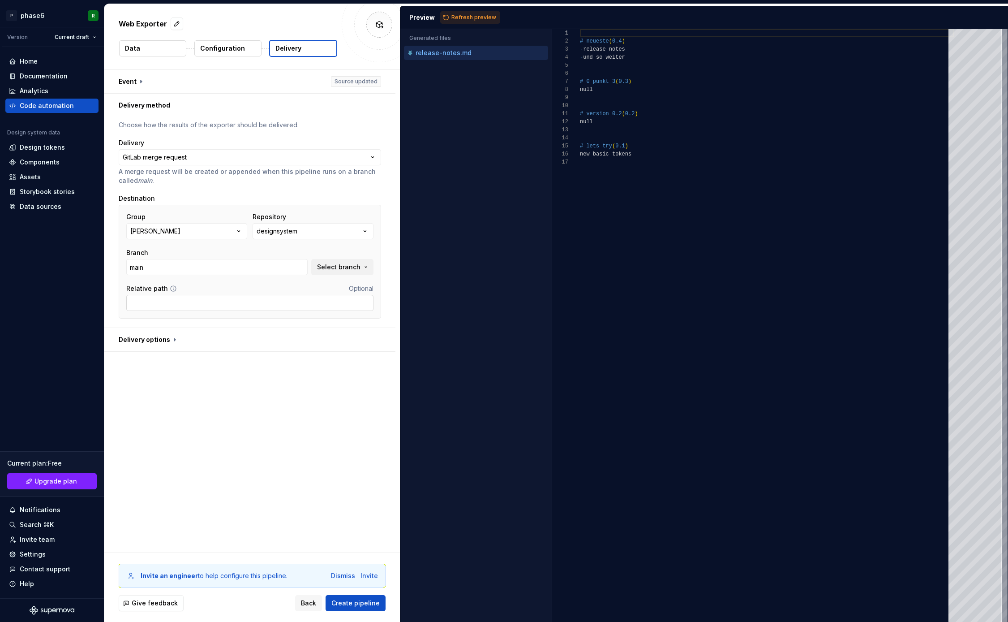
click at [179, 302] on input "Relative path" at bounding box center [249, 303] width 247 height 16
type input "/exports"
click at [365, 602] on span "Create pipeline" at bounding box center [356, 603] width 48 height 9
